Goal: Information Seeking & Learning: Learn about a topic

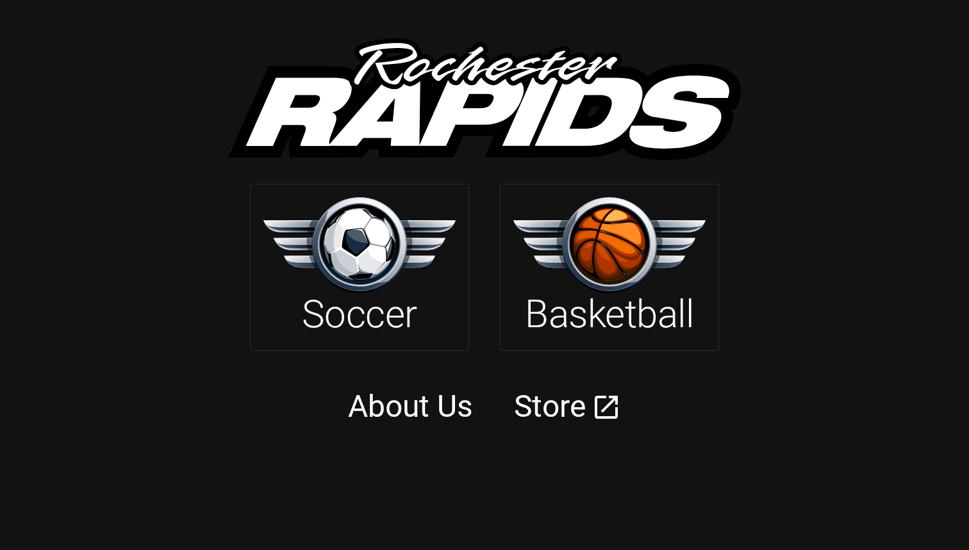
click at [588, 286] on img at bounding box center [609, 244] width 192 height 95
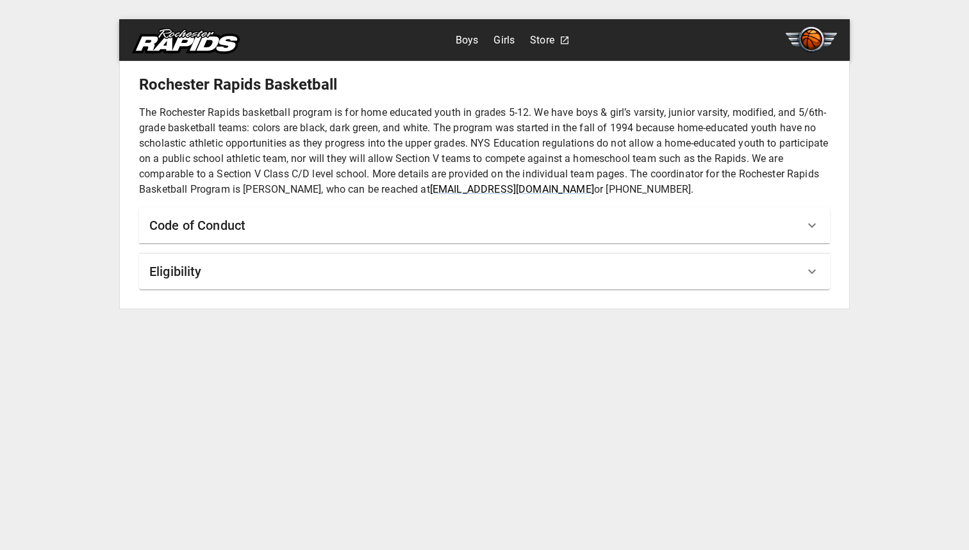
click at [473, 37] on link "Boys" at bounding box center [466, 40] width 23 height 20
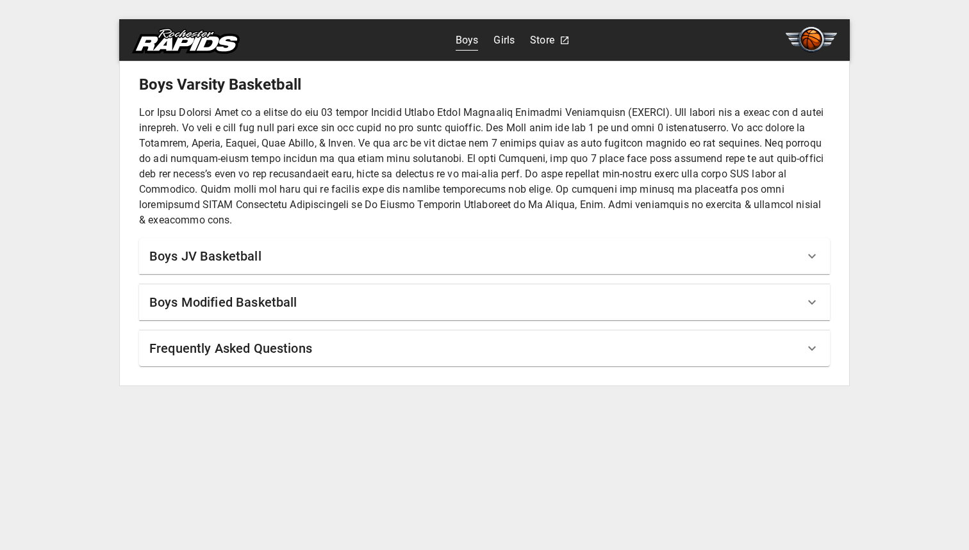
click at [808, 261] on icon at bounding box center [811, 256] width 15 height 15
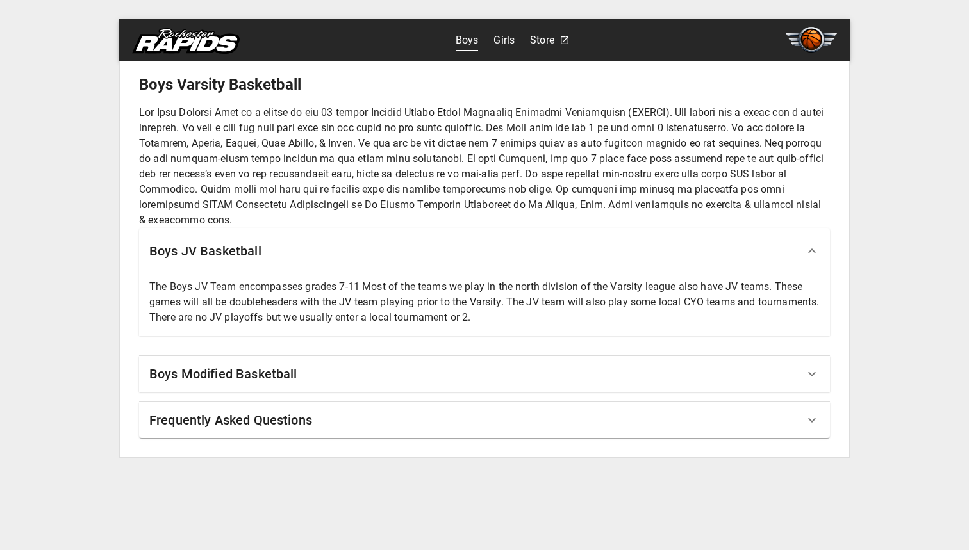
click at [805, 255] on icon at bounding box center [811, 250] width 15 height 15
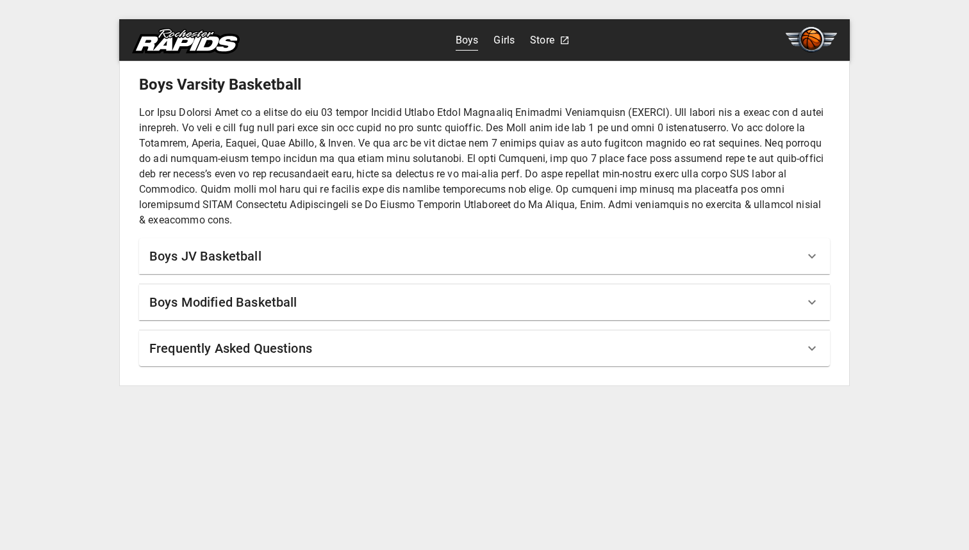
click at [816, 303] on icon at bounding box center [811, 302] width 15 height 15
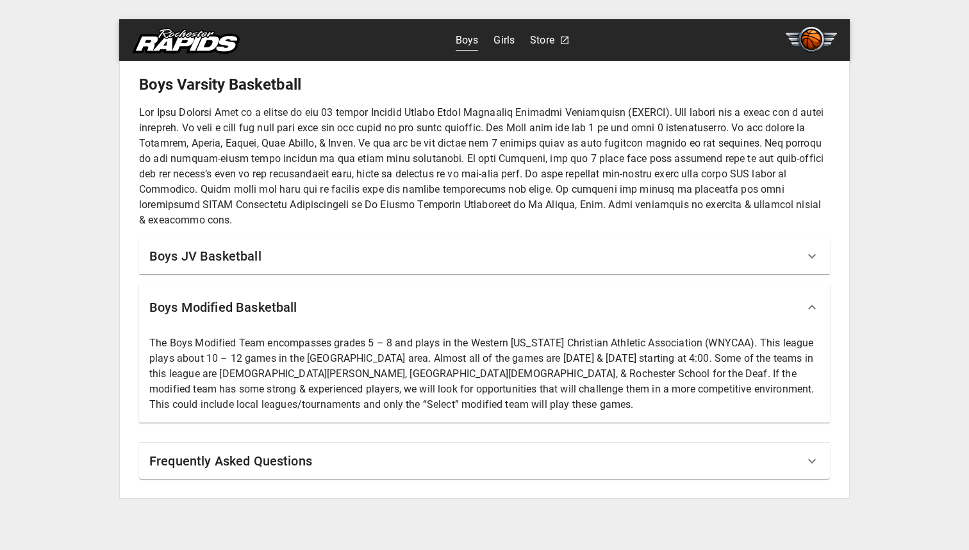
click at [816, 303] on icon at bounding box center [811, 307] width 15 height 15
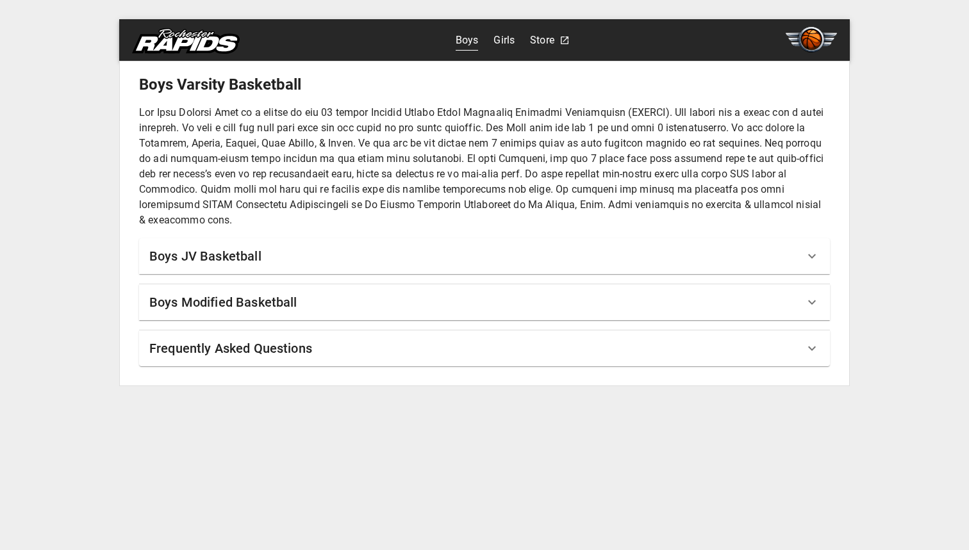
click at [816, 353] on icon at bounding box center [811, 348] width 15 height 15
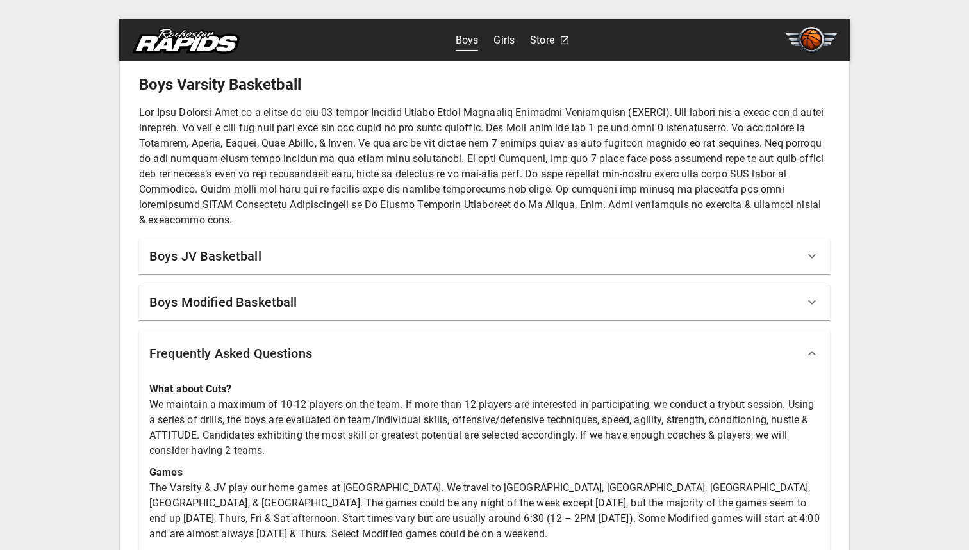
click at [816, 353] on icon at bounding box center [811, 353] width 15 height 15
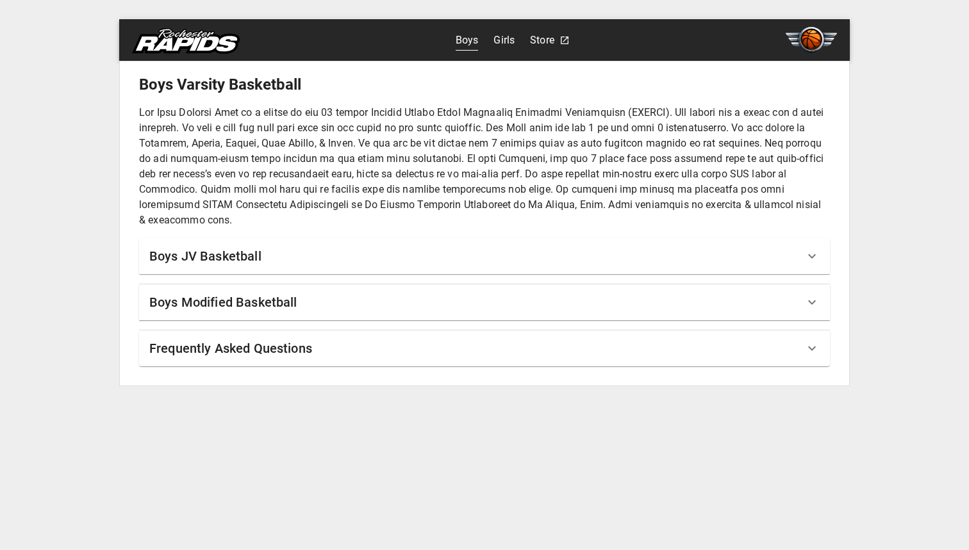
click at [817, 327] on div "Boys Varsity Basketball Boys JV Basketball The Boys JV Team encompasses grades …" at bounding box center [484, 220] width 691 height 292
click at [815, 307] on icon at bounding box center [811, 302] width 15 height 15
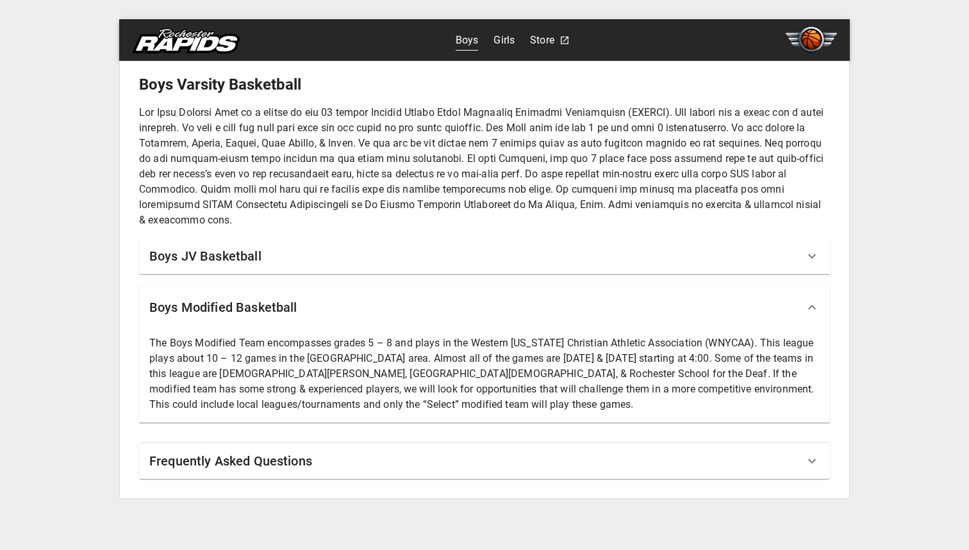
click at [814, 308] on icon at bounding box center [812, 307] width 8 height 4
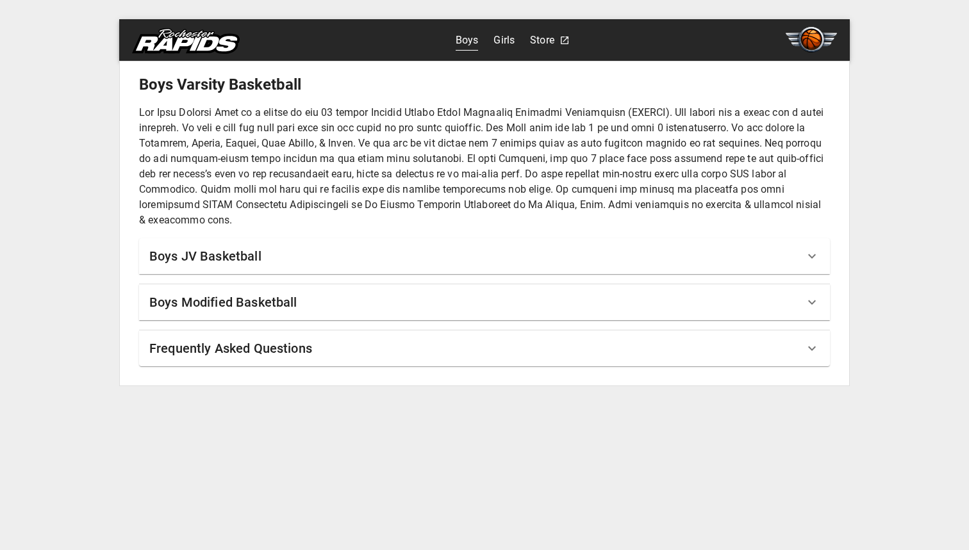
click at [810, 44] on img at bounding box center [810, 40] width 51 height 26
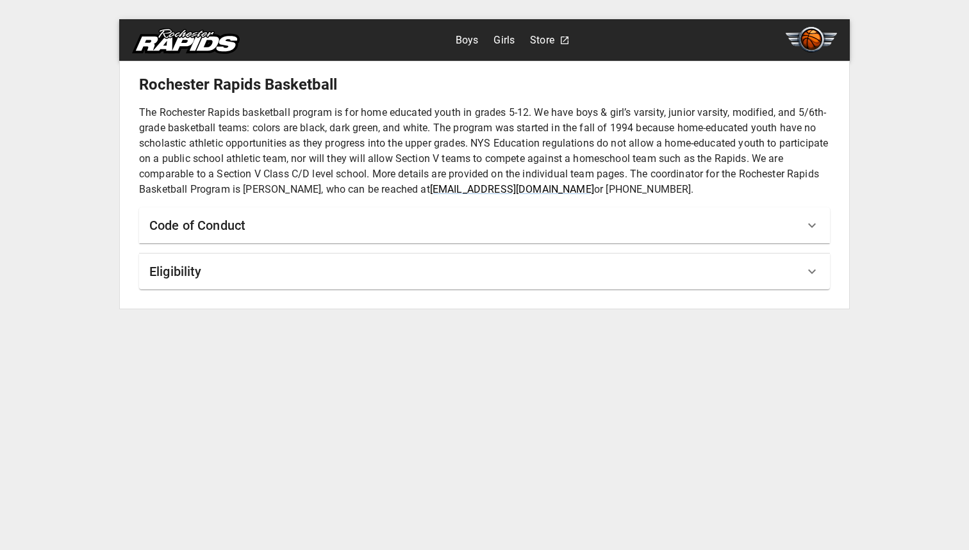
click at [801, 281] on div "Eligibility" at bounding box center [476, 271] width 655 height 20
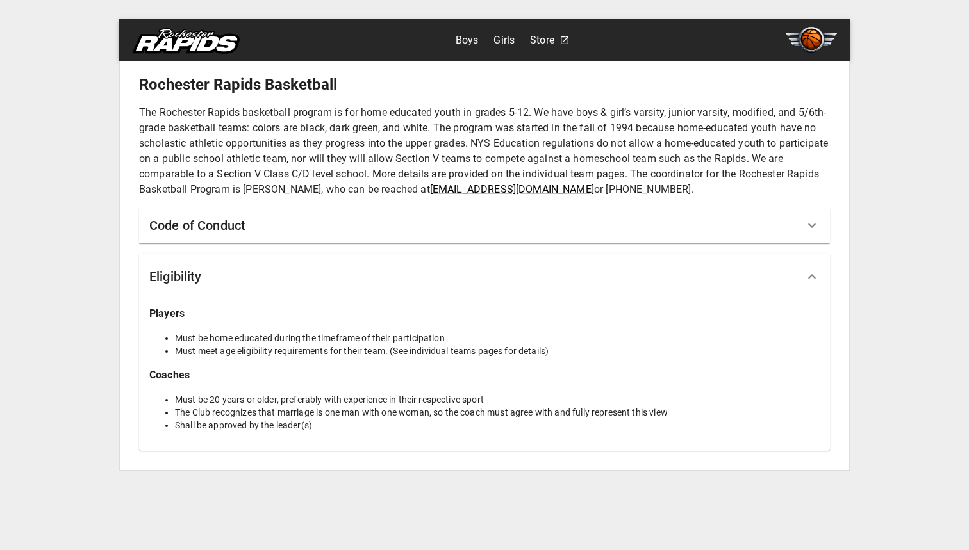
click at [801, 280] on div "Eligibility" at bounding box center [476, 276] width 655 height 20
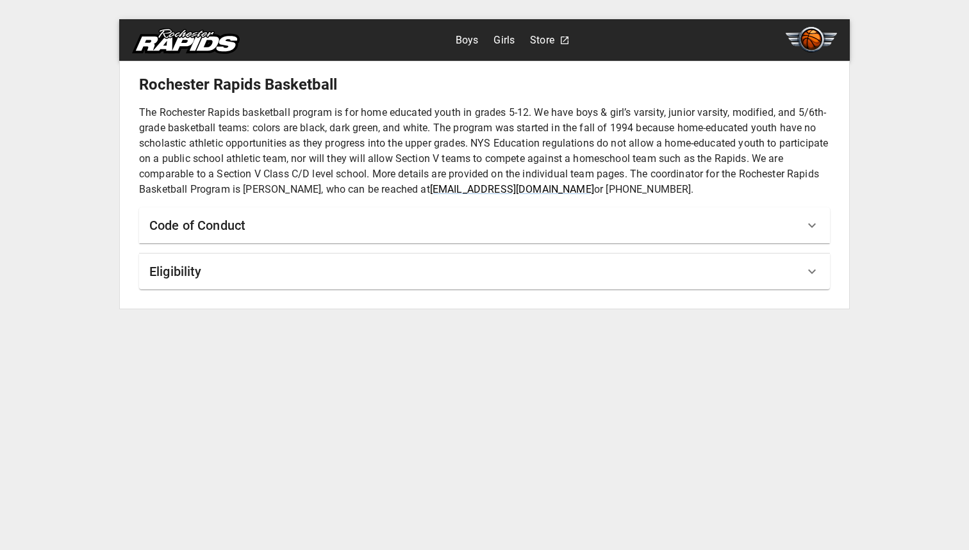
click at [815, 229] on icon at bounding box center [811, 225] width 15 height 15
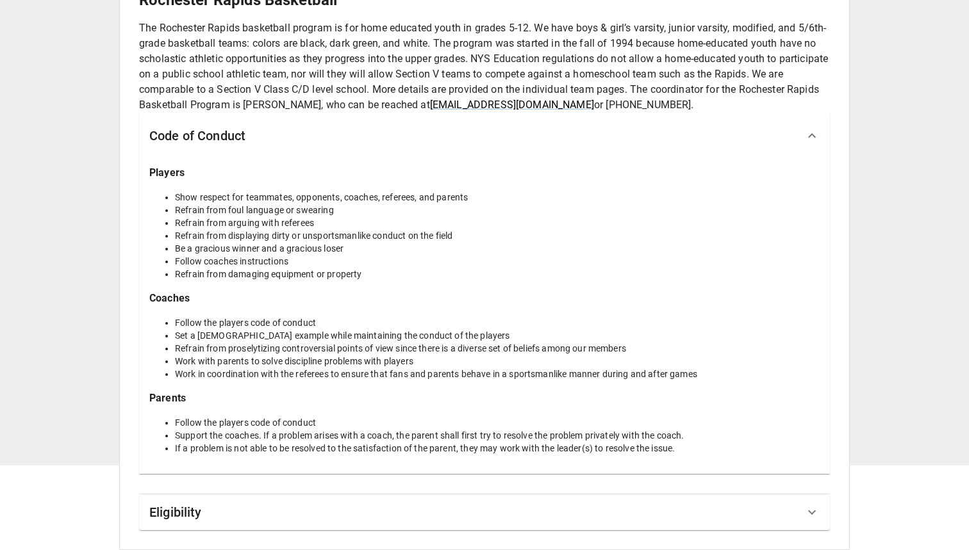
scroll to position [85, 0]
click at [810, 138] on icon at bounding box center [811, 135] width 15 height 15
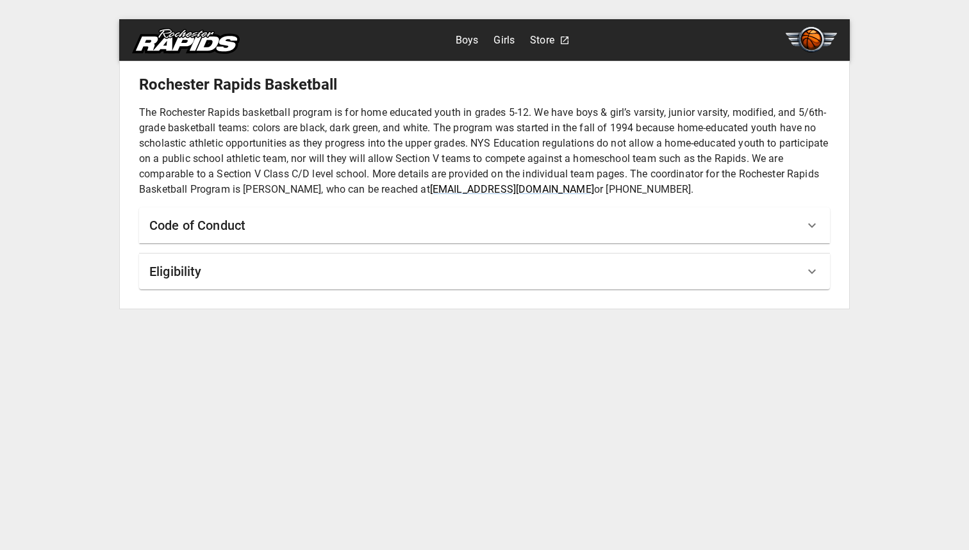
scroll to position [0, 0]
click at [562, 40] on icon at bounding box center [564, 40] width 10 height 10
